Goal: Task Accomplishment & Management: Manage account settings

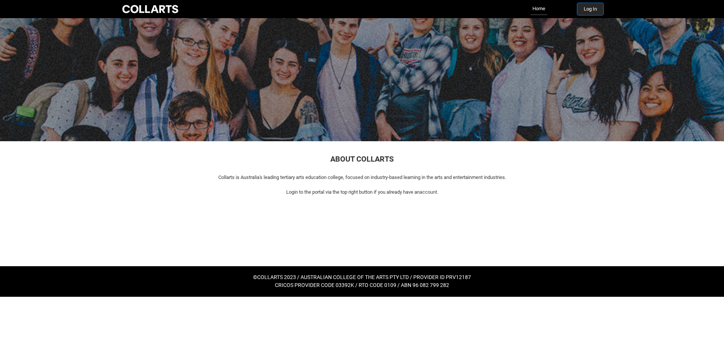
click at [596, 12] on button "Log In" at bounding box center [590, 9] width 26 height 12
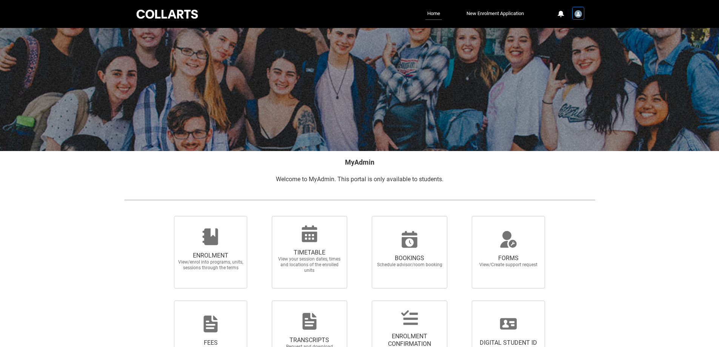
click at [579, 13] on img "User Profile Student.bcoulso.20230519" at bounding box center [578, 14] width 8 height 8
click at [567, 31] on link "Profile" at bounding box center [565, 32] width 35 height 13
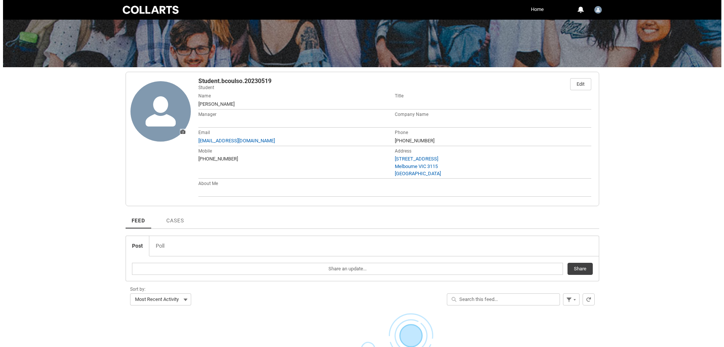
scroll to position [75, 0]
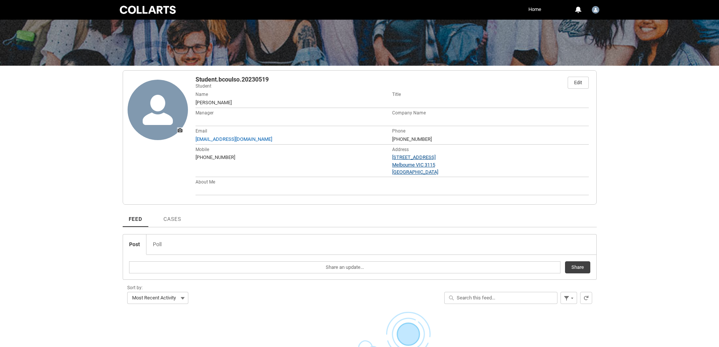
click at [410, 160] on div "[STREET_ADDRESS]" at bounding box center [490, 158] width 197 height 8
click at [340, 111] on div "Manager" at bounding box center [293, 117] width 197 height 18
click at [574, 83] on div "Edit" at bounding box center [578, 82] width 8 height 11
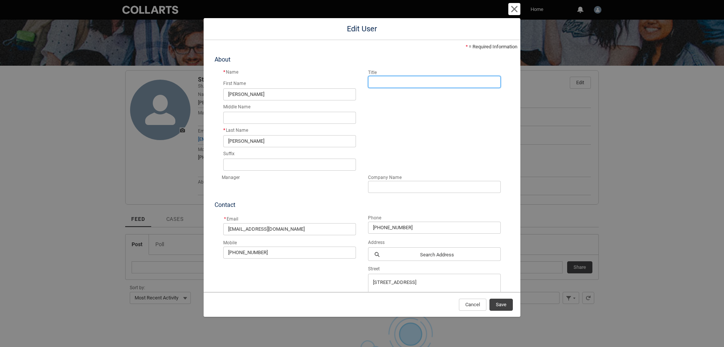
click at [428, 78] on input "Title" at bounding box center [434, 82] width 133 height 12
type input "Mr"
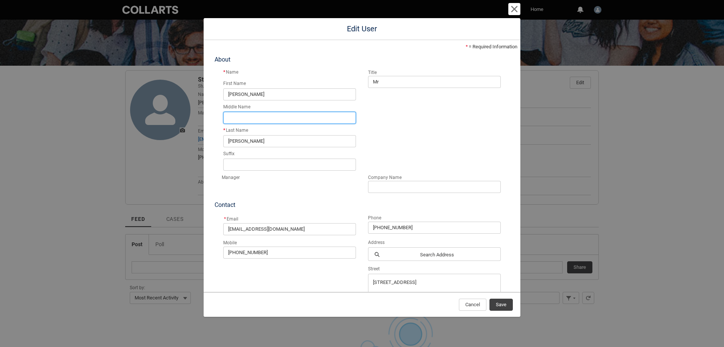
click at [295, 118] on input "Middle Name" at bounding box center [289, 118] width 133 height 12
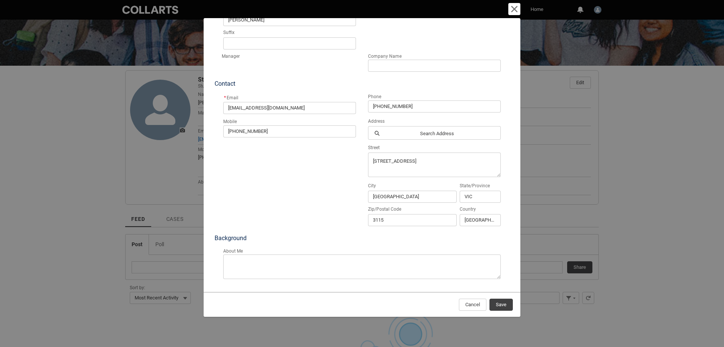
scroll to position [123, 0]
type input "[PERSON_NAME]"
drag, startPoint x: 456, startPoint y: 158, endPoint x: 334, endPoint y: 158, distance: 121.8
click at [334, 158] on div "Mobile [PHONE_NUMBER] Address Search Address Street [STREET_ADDRESS] Zip/Postal…" at bounding box center [362, 171] width 290 height 111
type textarea "[STREET_ADDRESS][PERSON_NAME]"
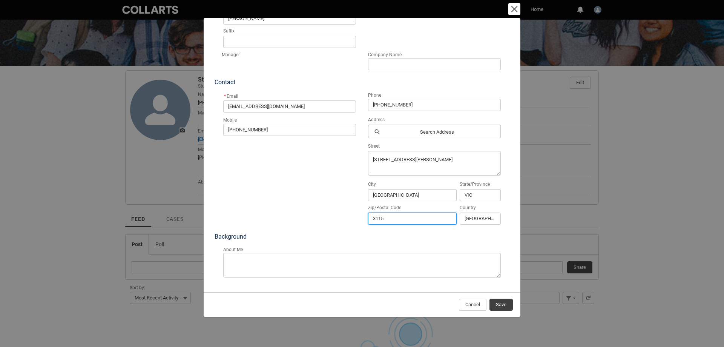
drag, startPoint x: 386, startPoint y: 220, endPoint x: 373, endPoint y: 222, distance: 12.9
click at [373, 222] on input "3115" at bounding box center [412, 218] width 89 height 12
type input "3796"
drag, startPoint x: 470, startPoint y: 155, endPoint x: 454, endPoint y: 163, distance: 18.1
click at [454, 163] on textarea "[STREET_ADDRESS][PERSON_NAME]" at bounding box center [434, 163] width 133 height 25
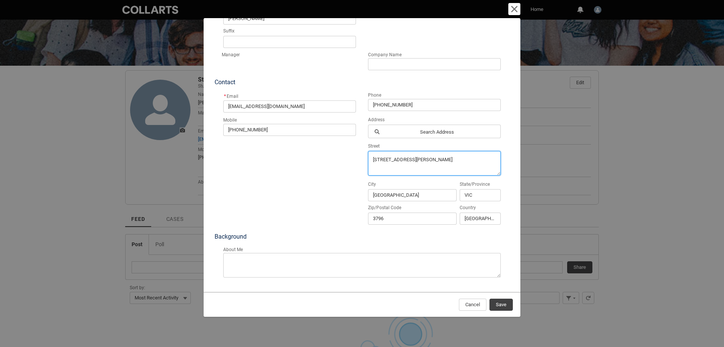
type textarea "[STREET_ADDRESS][PERSON_NAME]"
click at [337, 182] on div "Mobile [PHONE_NUMBER]" at bounding box center [290, 170] width 136 height 108
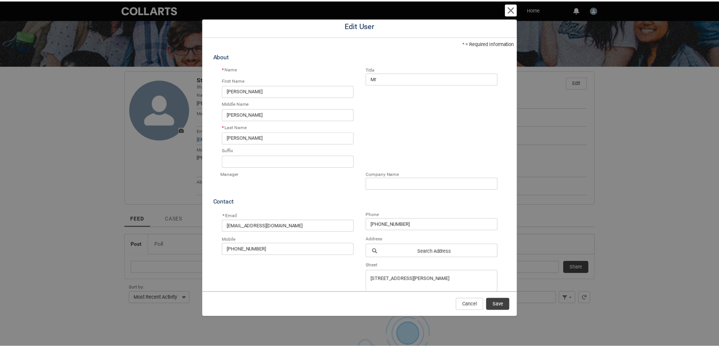
scroll to position [0, 0]
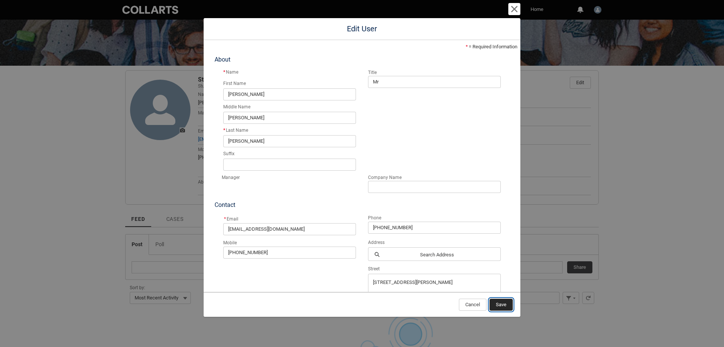
click at [502, 306] on span "Save" at bounding box center [501, 304] width 11 height 11
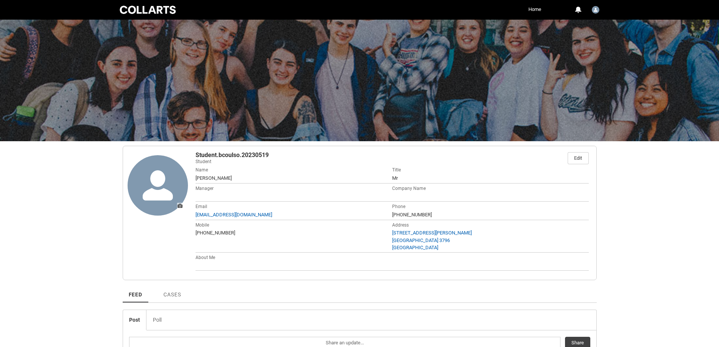
drag, startPoint x: 654, startPoint y: 198, endPoint x: 653, endPoint y: 208, distance: 10.7
click at [654, 205] on div "Skip to Main Content Collarts Education Community Home More 0 Notifications Pro…" at bounding box center [359, 296] width 719 height 592
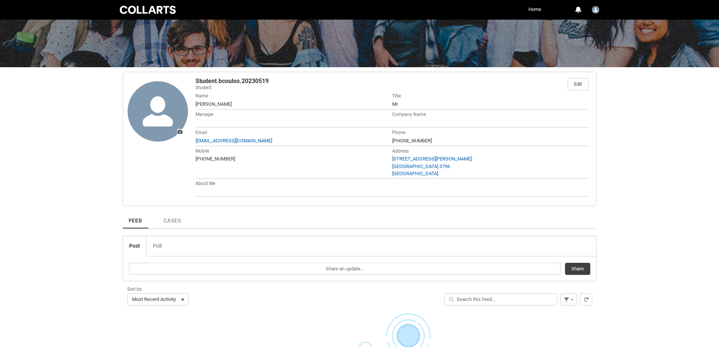
scroll to position [75, 0]
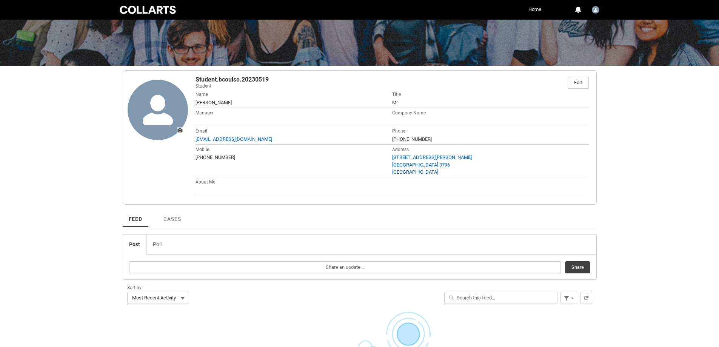
click at [173, 118] on img at bounding box center [157, 110] width 60 height 60
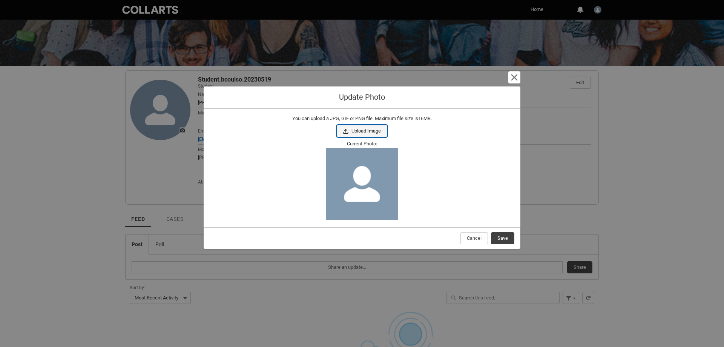
click at [362, 132] on button "Upload Image" at bounding box center [362, 131] width 51 height 12
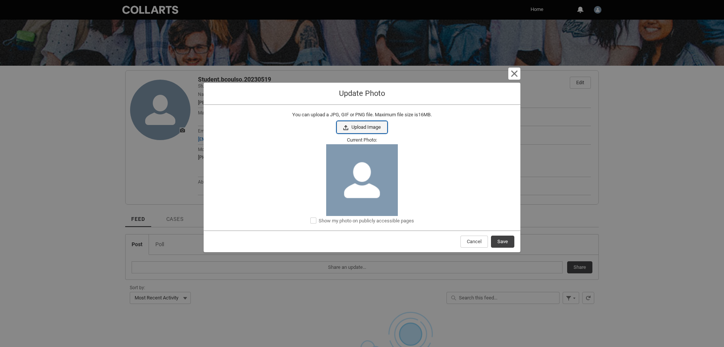
type input "C:\fakepath\20251006_173609.jpg"
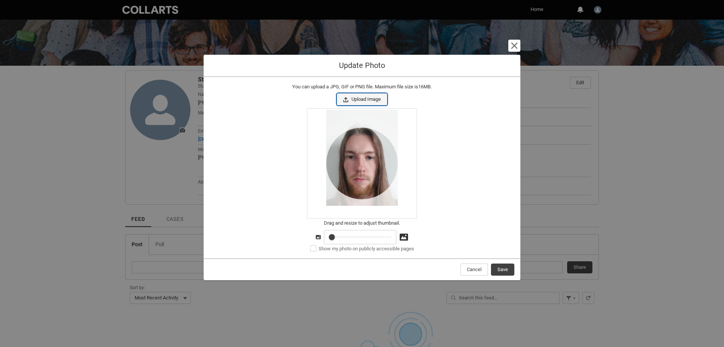
drag, startPoint x: 356, startPoint y: 168, endPoint x: 357, endPoint y: 162, distance: 5.7
click at [357, 162] on div "Drag to adjust thumbnail." at bounding box center [361, 163] width 109 height 109
type lightning-slider "1"
type input "1"
type lightning-slider "3"
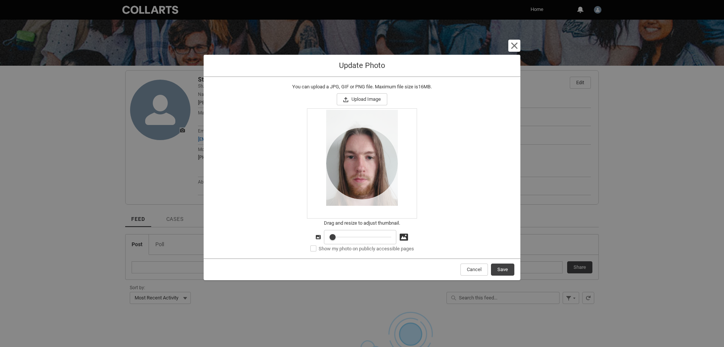
type input "3"
type lightning-slider "6"
type input "6"
type lightning-slider "9"
type input "9"
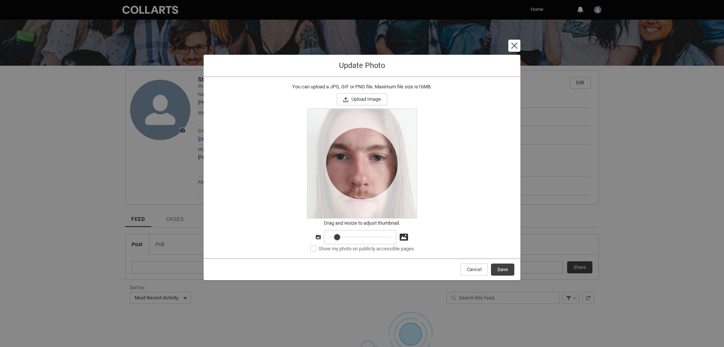
type lightning-slider "7"
type input "7"
type lightning-slider "3"
type input "3"
type lightning-slider "0"
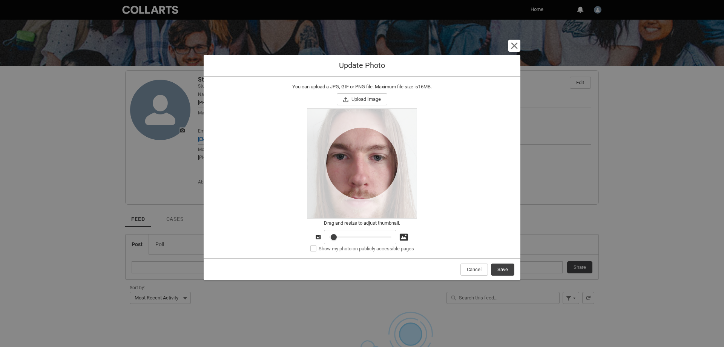
type input "0"
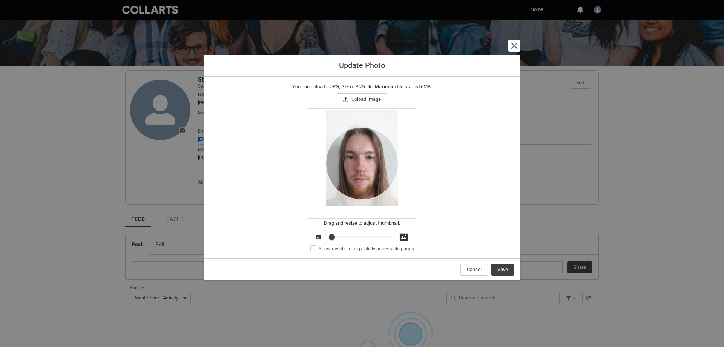
drag, startPoint x: 331, startPoint y: 237, endPoint x: 302, endPoint y: 236, distance: 29.4
click at [324, 236] on input "Drag and resize to adjust thumbnail. 0-100" at bounding box center [360, 237] width 72 height 14
click at [505, 270] on span "Save" at bounding box center [503, 269] width 11 height 11
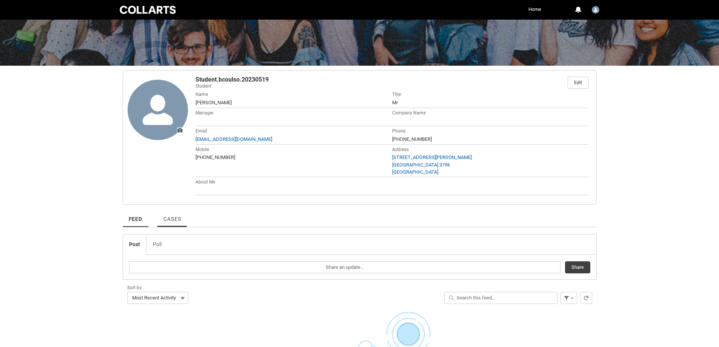
click at [176, 220] on span "Cases" at bounding box center [171, 219] width 17 height 6
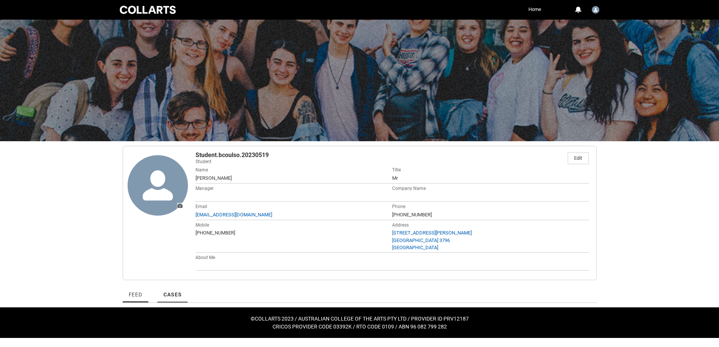
click at [136, 297] on span "Feed" at bounding box center [136, 294] width 14 height 6
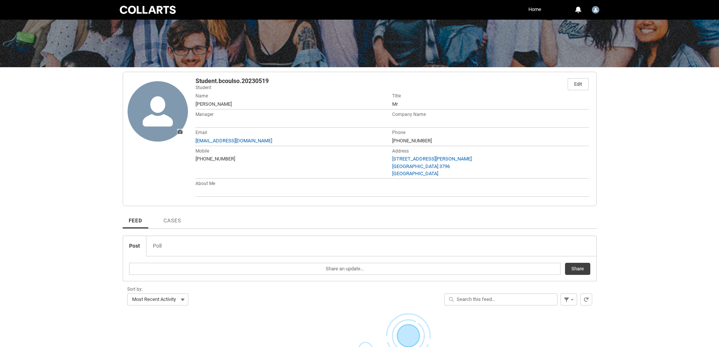
scroll to position [226, 0]
